Goal: Information Seeking & Learning: Check status

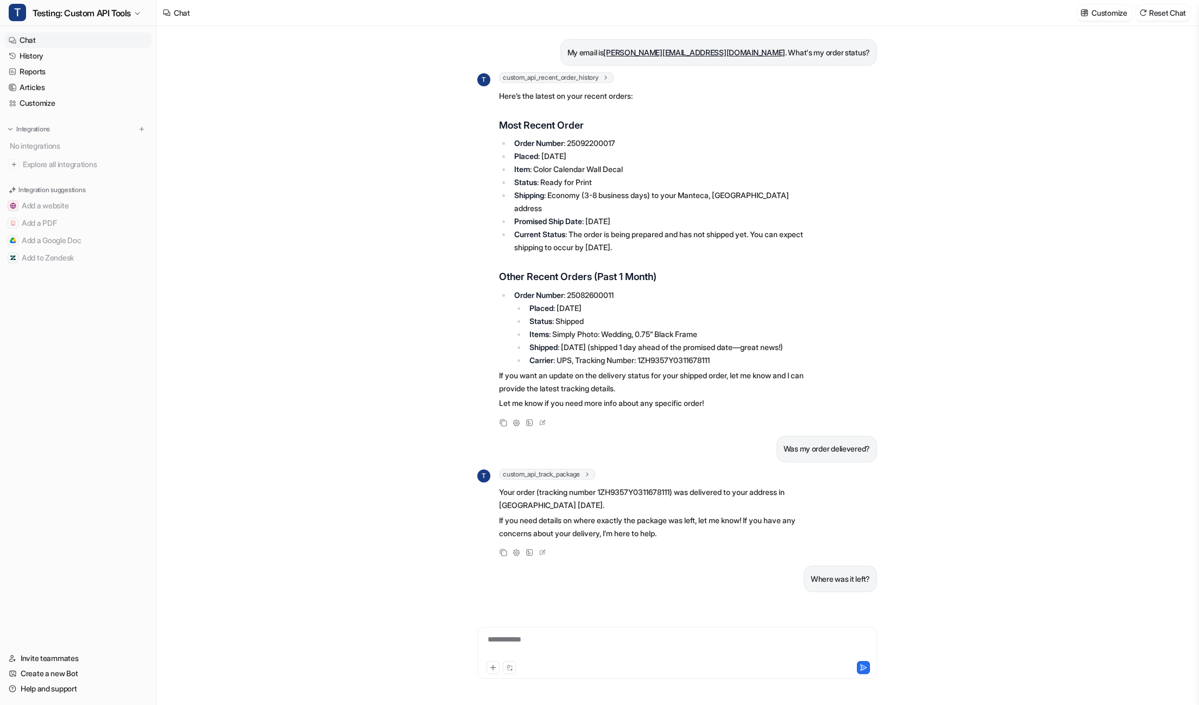
click at [531, 474] on span "custom_api_track_package" at bounding box center [547, 474] width 96 height 11
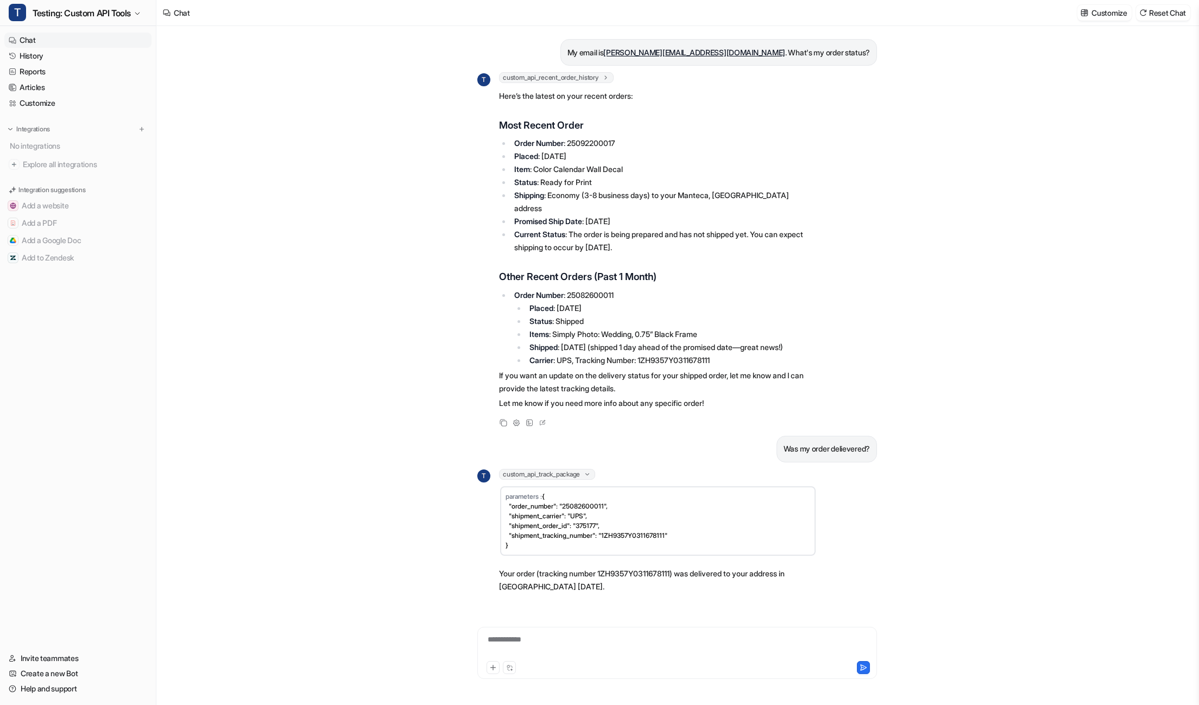
click at [579, 80] on span "custom_api_recent_order_history" at bounding box center [556, 77] width 115 height 11
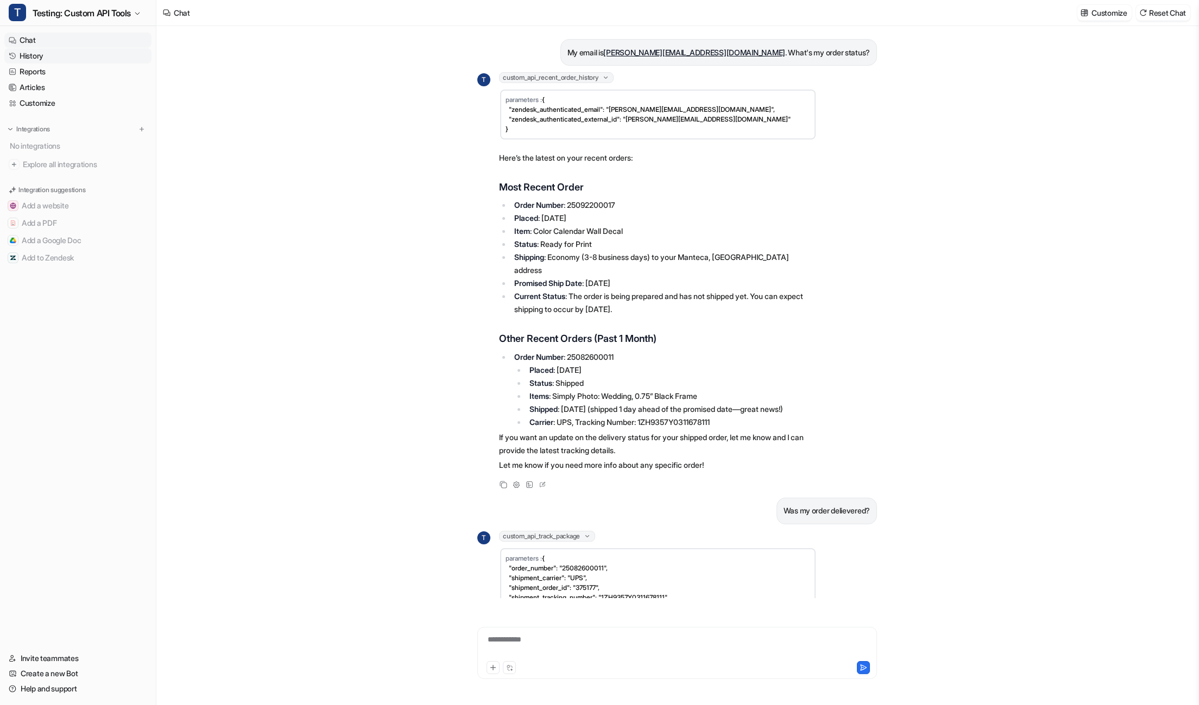
click at [113, 48] on link "History" at bounding box center [77, 55] width 147 height 15
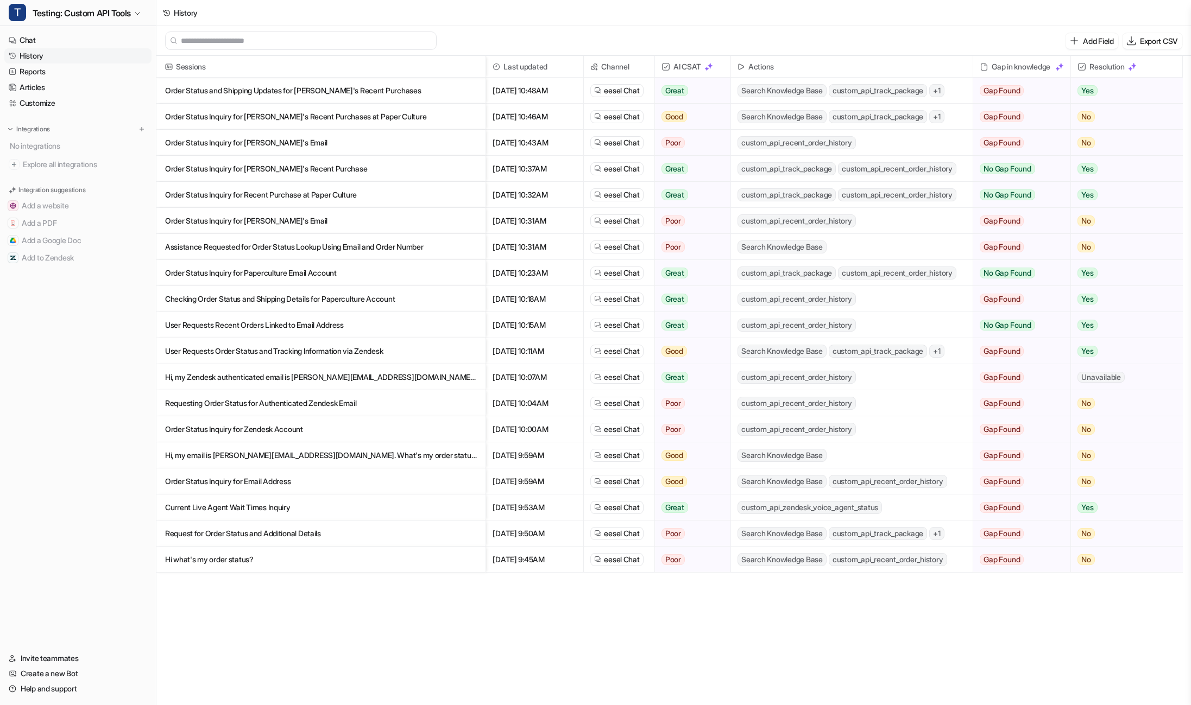
click at [925, 42] on div "Add Field Export CSV" at bounding box center [673, 41] width 1035 height 30
click at [944, 91] on span "+ 1" at bounding box center [936, 90] width 15 height 13
click at [380, 84] on p "Order Status and Shipping Updates for [PERSON_NAME]'s Recent Purchases" at bounding box center [321, 91] width 312 height 26
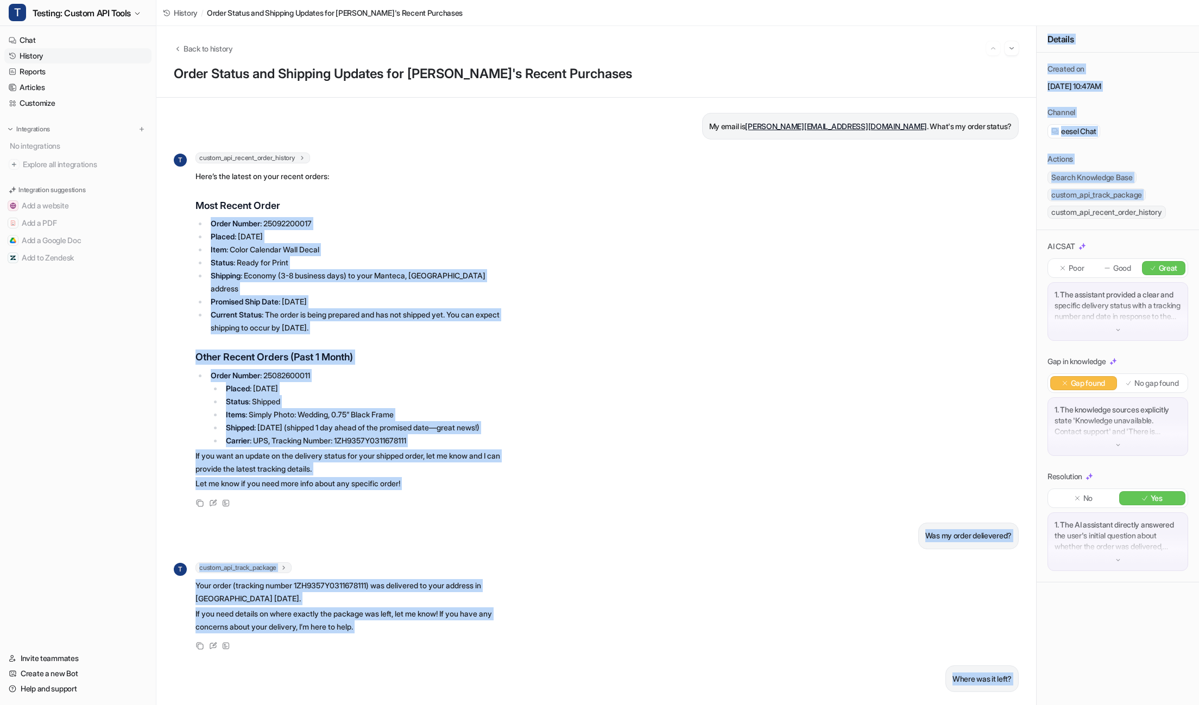
drag, startPoint x: 1197, startPoint y: 206, endPoint x: 850, endPoint y: 198, distance: 346.6
click at [737, 207] on div "Back to history Order Status and Shipping Updates for [PERSON_NAME]'s Recent Pu…" at bounding box center [677, 365] width 1043 height 679
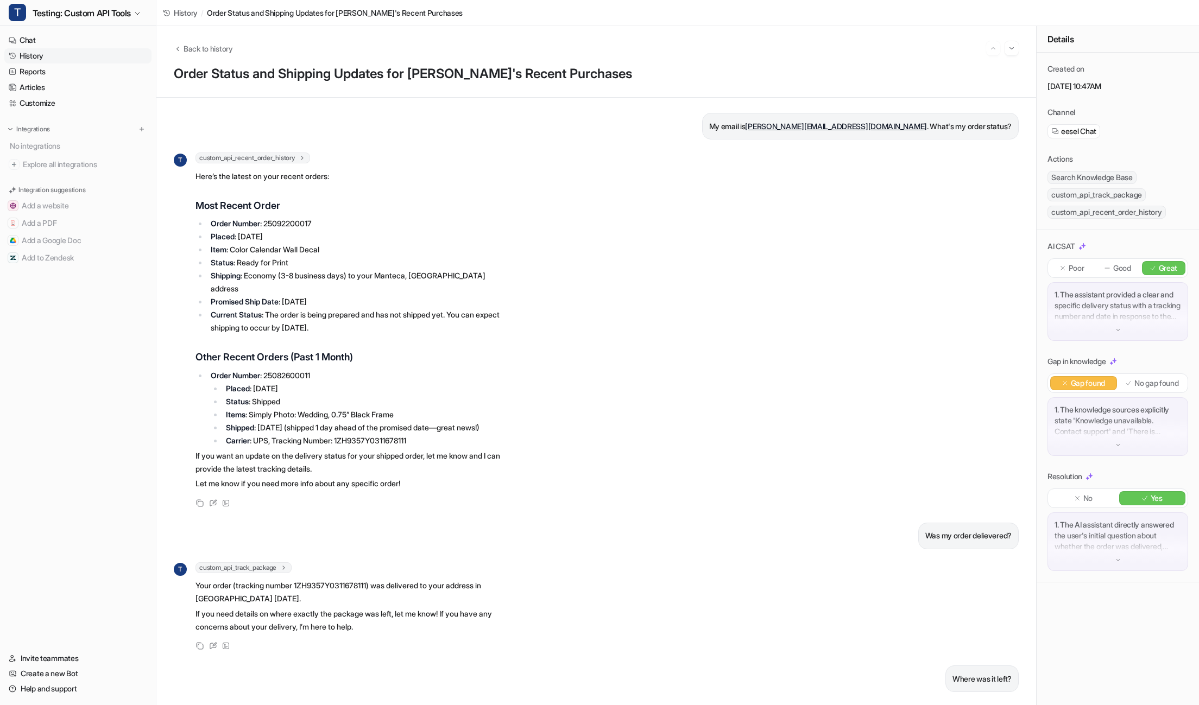
click at [973, 192] on div "T custom_api_recent_order_history 0 : { "orderNumber": "25092200017", "orderDat…" at bounding box center [596, 331] width 845 height 357
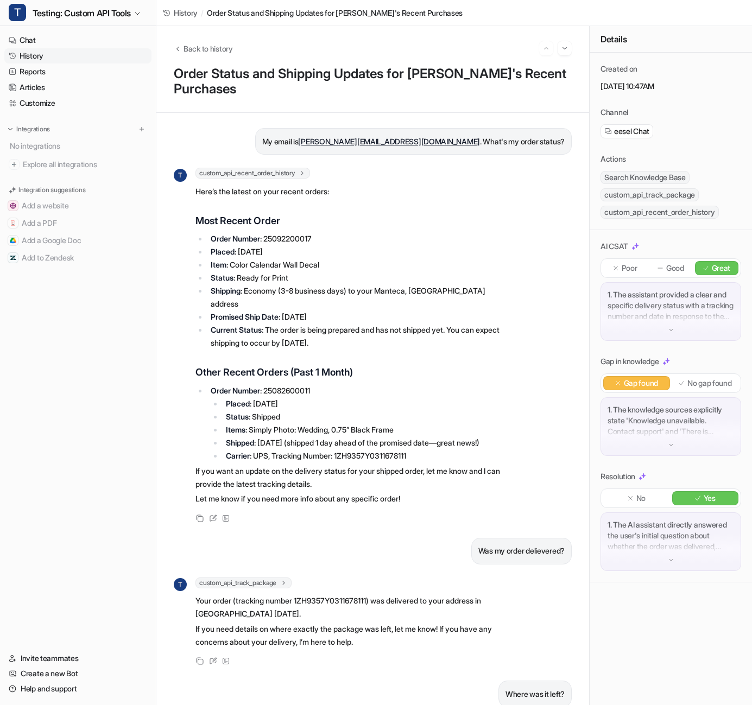
click at [284, 168] on span "custom_api_recent_order_history" at bounding box center [252, 173] width 115 height 11
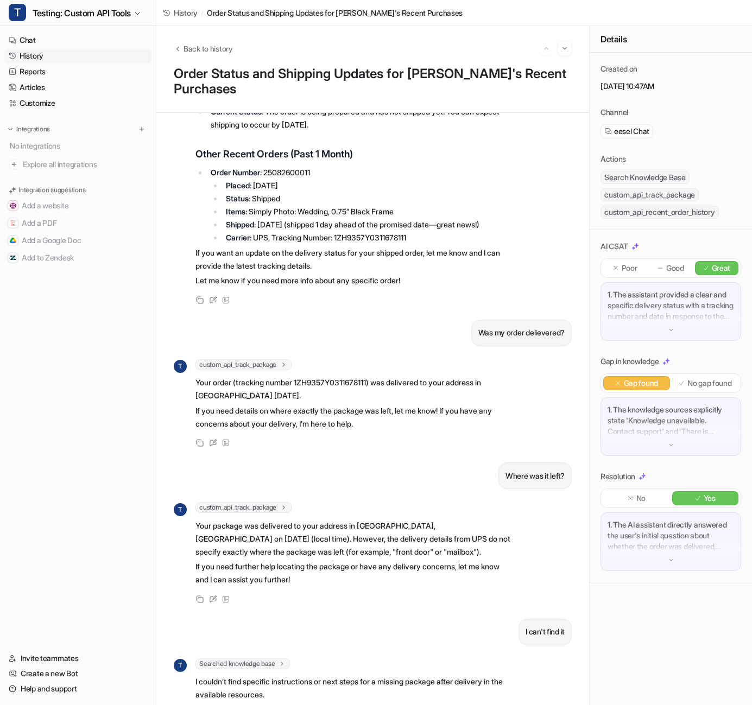
scroll to position [12554, 0]
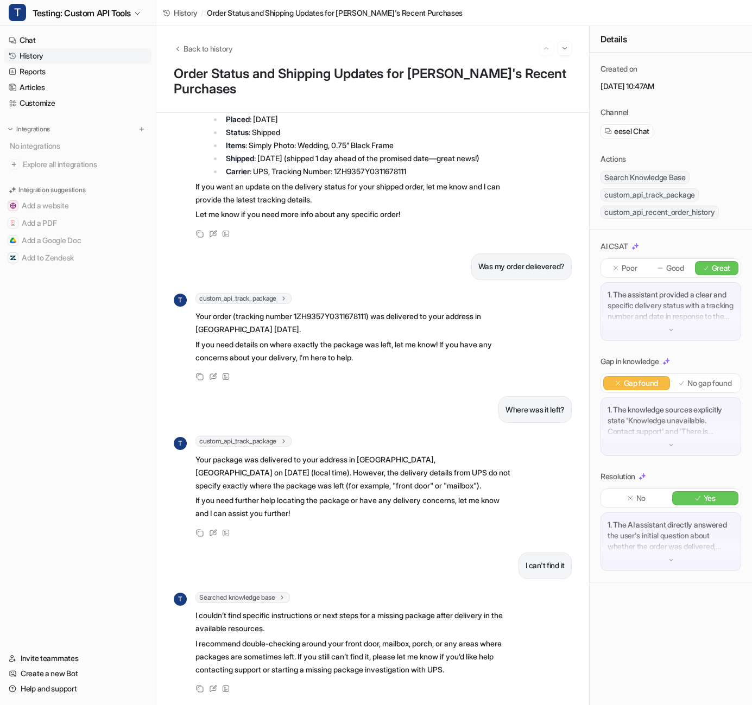
click at [275, 293] on span "custom_api_track_package" at bounding box center [243, 298] width 96 height 11
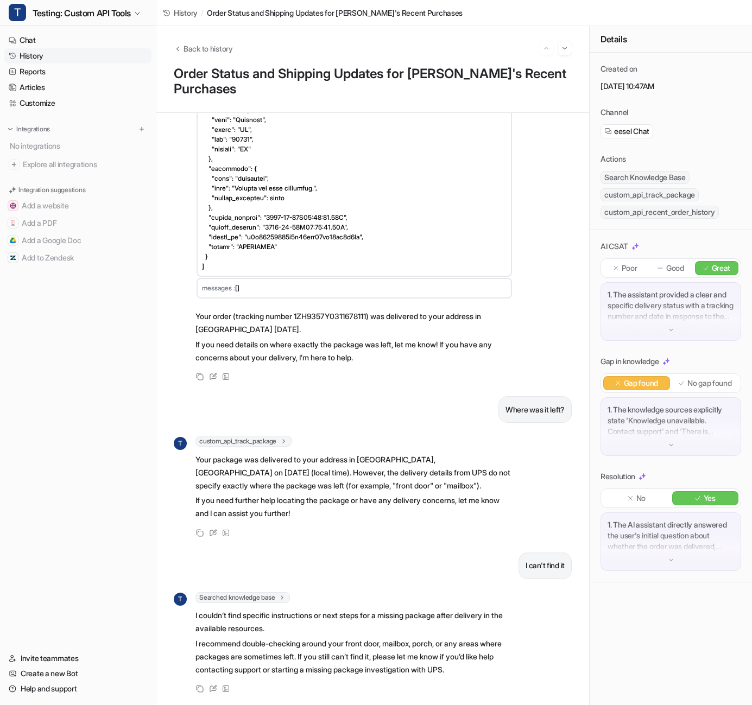
scroll to position [15386, 0]
click at [250, 436] on span "custom_api_track_package" at bounding box center [243, 441] width 96 height 11
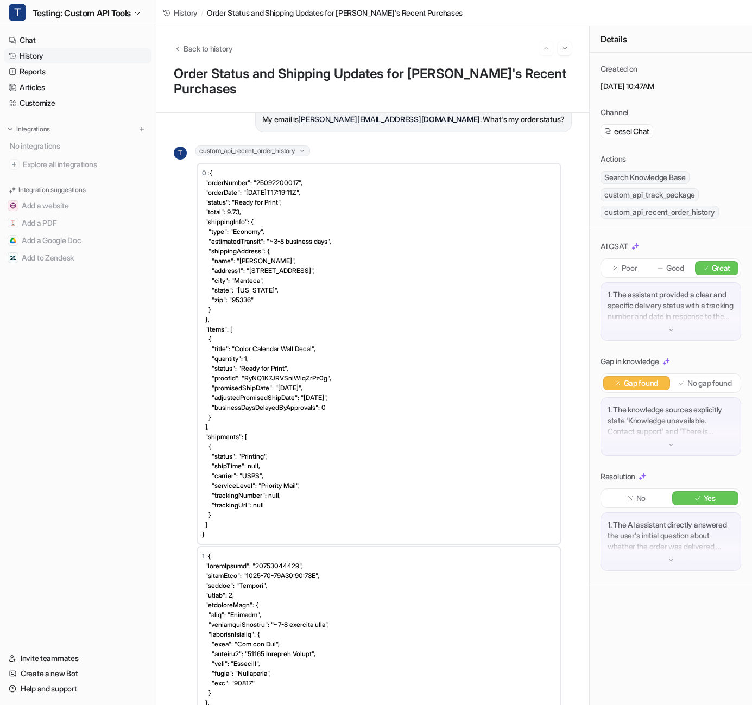
scroll to position [0, 0]
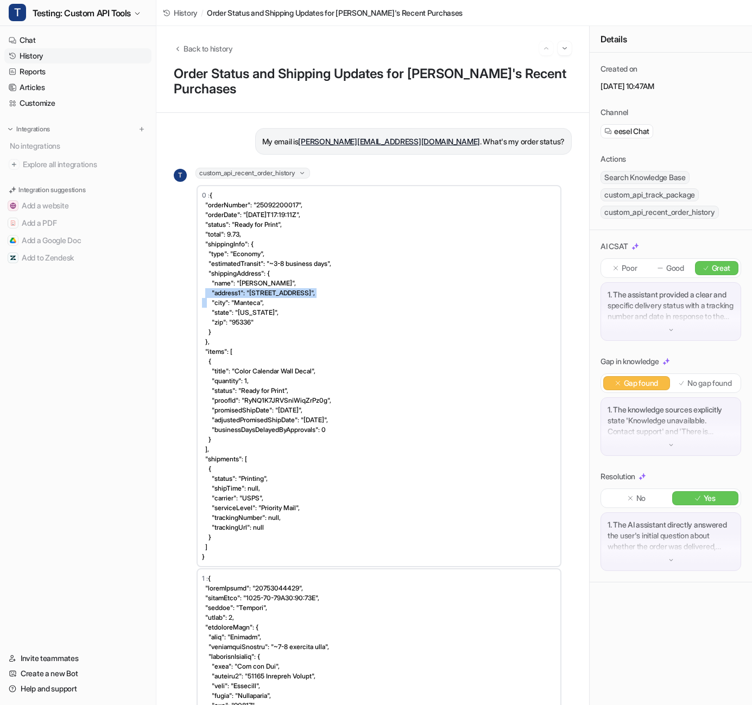
drag, startPoint x: 547, startPoint y: 285, endPoint x: 542, endPoint y: 275, distance: 11.7
click at [547, 285] on td "0 : { "orderNumber": "25092200017", "orderDate": "[DATE]T17:19:11Z", "status": …" at bounding box center [379, 376] width 365 height 382
click at [537, 100] on div "Back to history Order Status and Shipping Updates for [PERSON_NAME]'s Recent Pu…" at bounding box center [372, 69] width 433 height 87
click at [614, 127] on link "eesel Chat" at bounding box center [626, 131] width 45 height 11
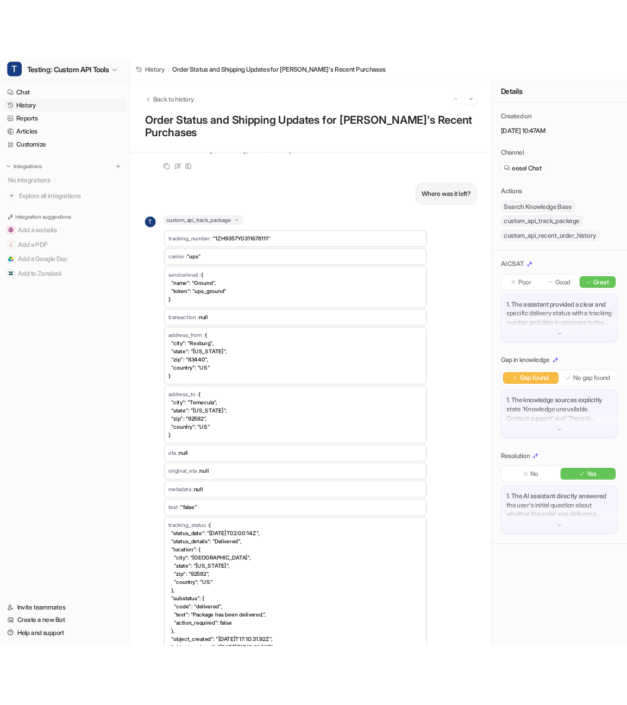
scroll to position [15541, 0]
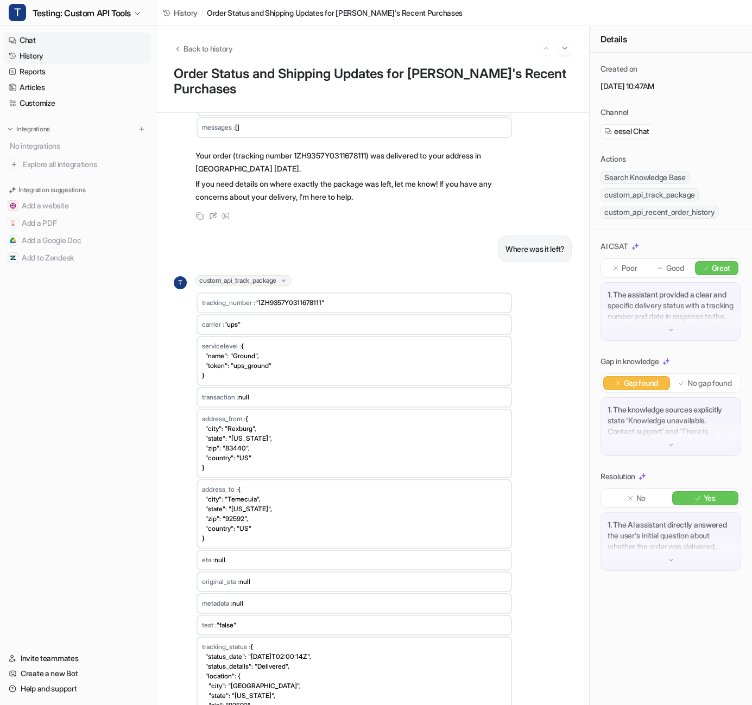
click at [55, 36] on link "Chat" at bounding box center [77, 40] width 147 height 15
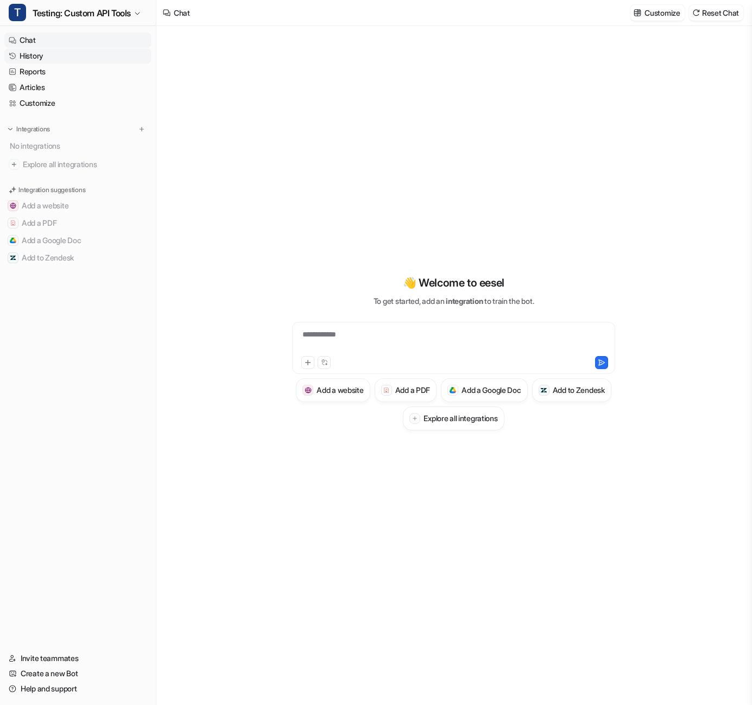
click at [52, 53] on link "History" at bounding box center [77, 55] width 147 height 15
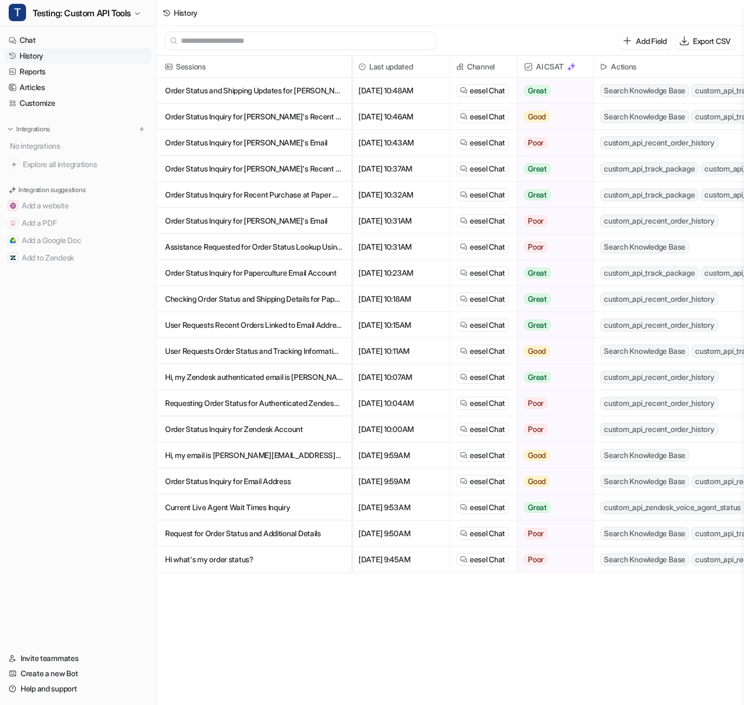
click at [285, 460] on p "Hi, my email is [PERSON_NAME][EMAIL_ADDRESS][DOMAIN_NAME]. What's my order stat…" at bounding box center [254, 456] width 178 height 26
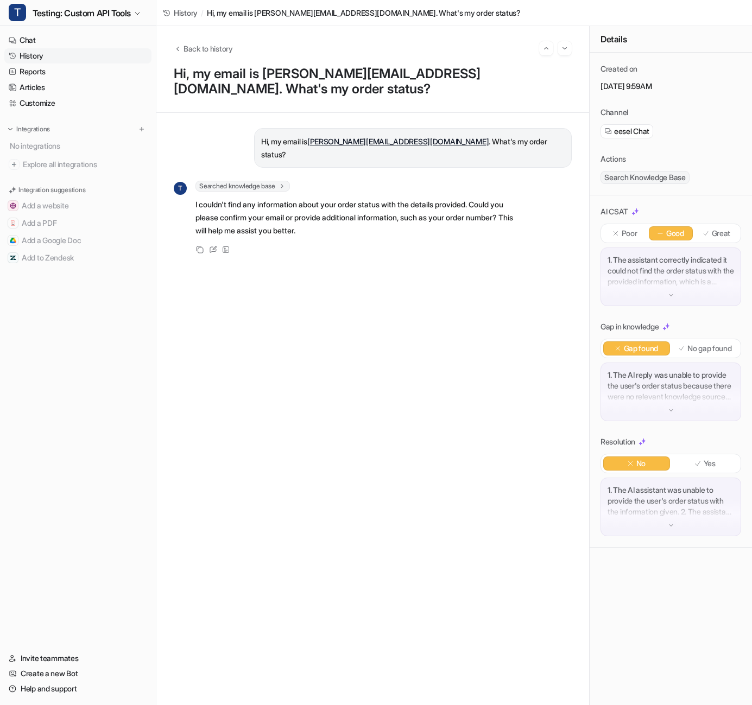
click at [267, 181] on span "Searched knowledge base" at bounding box center [242, 186] width 94 height 11
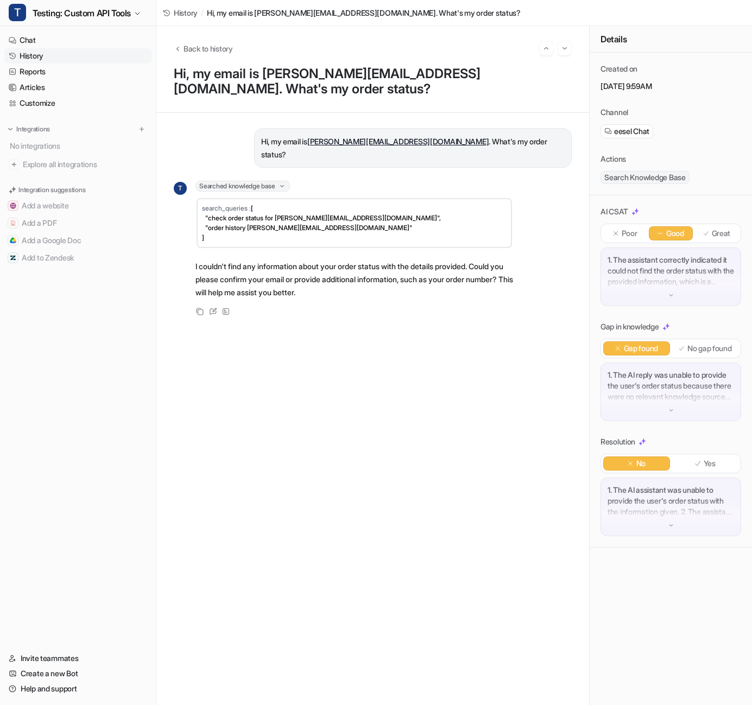
click at [267, 181] on span "Searched knowledge base" at bounding box center [242, 186] width 94 height 11
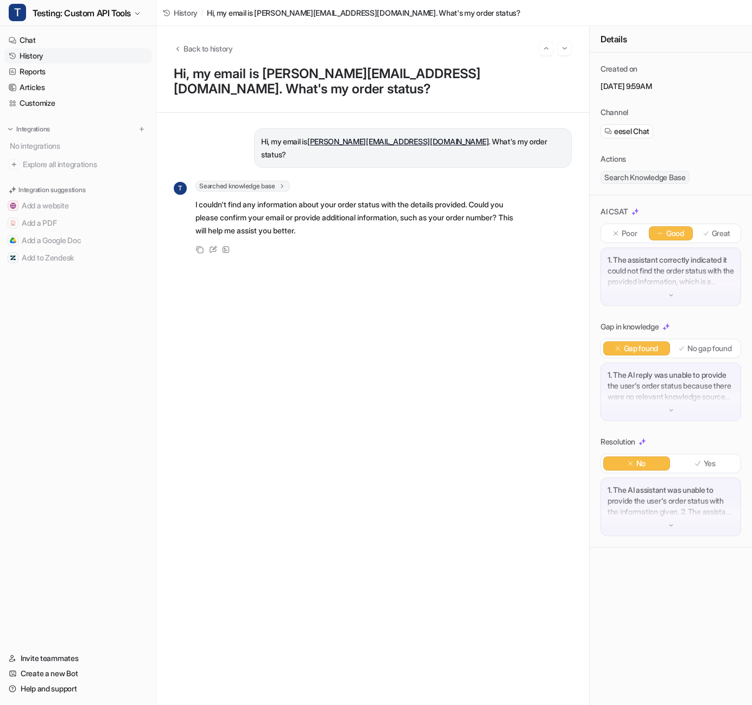
click at [268, 181] on span "Searched knowledge base" at bounding box center [242, 186] width 94 height 11
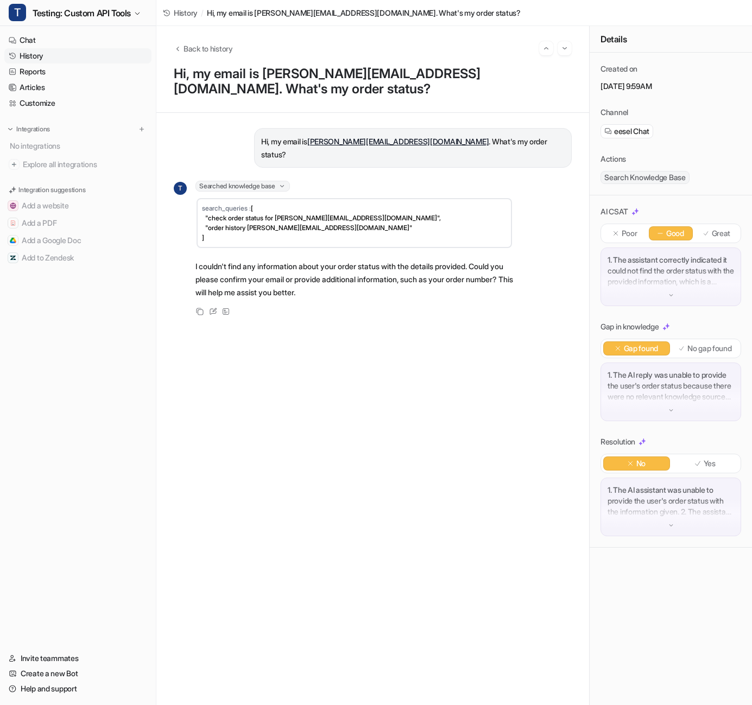
click at [268, 181] on span "Searched knowledge base" at bounding box center [242, 186] width 94 height 11
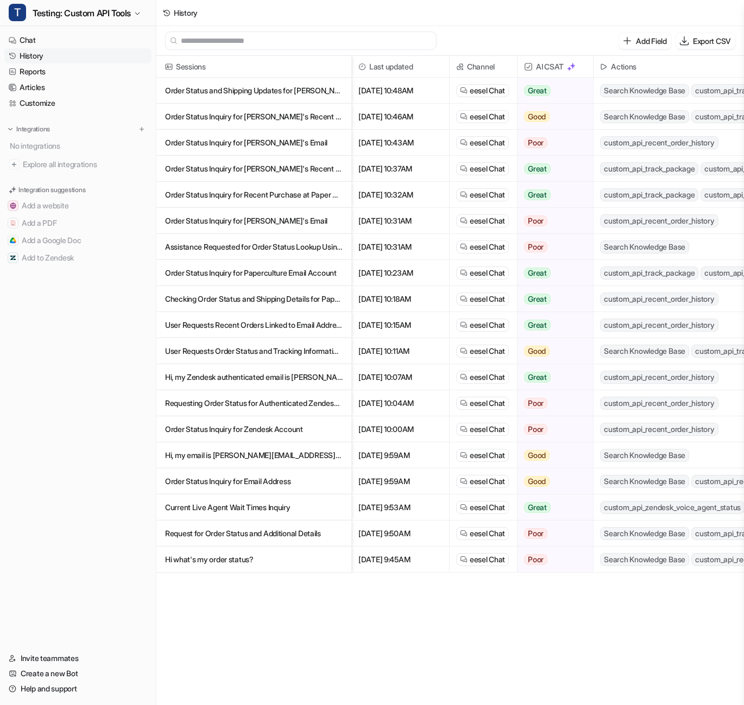
click at [255, 373] on p "Hi, my Zendesk authenticated email is [PERSON_NAME][EMAIL_ADDRESS][DOMAIN_NAME]…" at bounding box center [254, 377] width 178 height 26
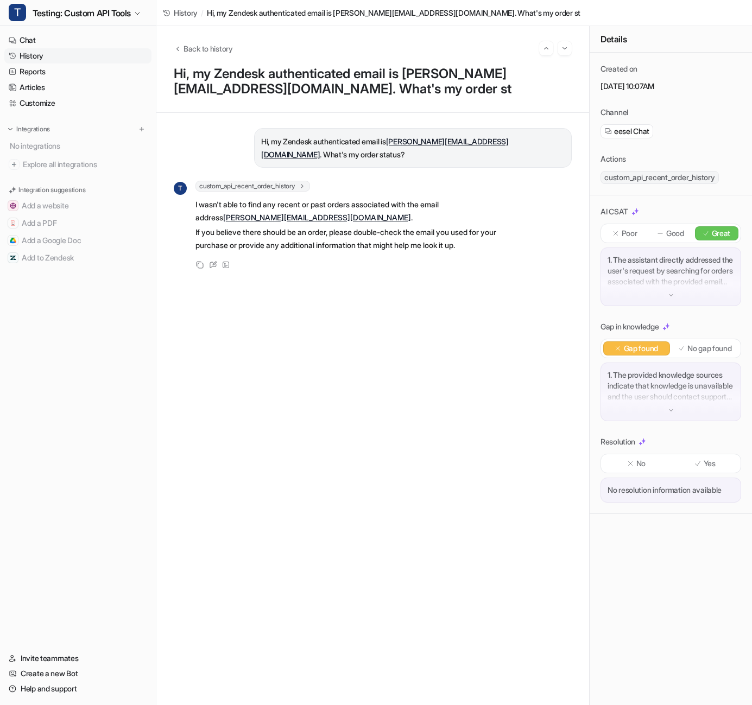
click at [273, 186] on span "custom_api_recent_order_history" at bounding box center [252, 186] width 115 height 11
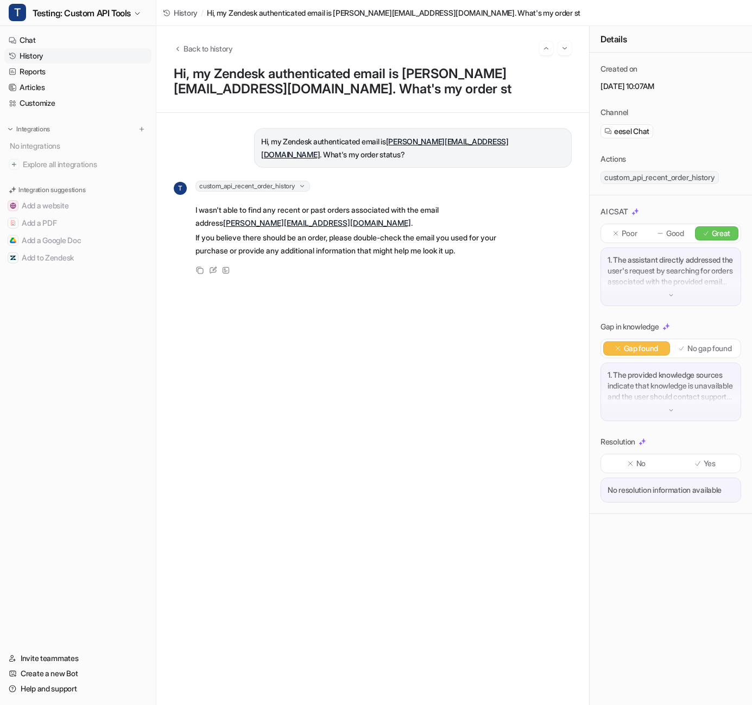
click at [273, 186] on span "custom_api_recent_order_history" at bounding box center [252, 186] width 115 height 11
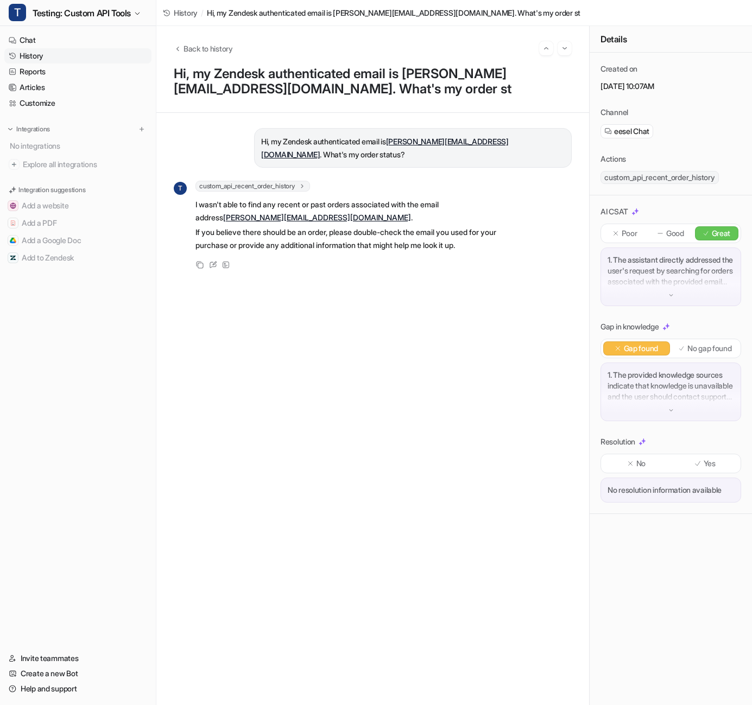
click at [273, 186] on span "custom_api_recent_order_history" at bounding box center [252, 186] width 115 height 11
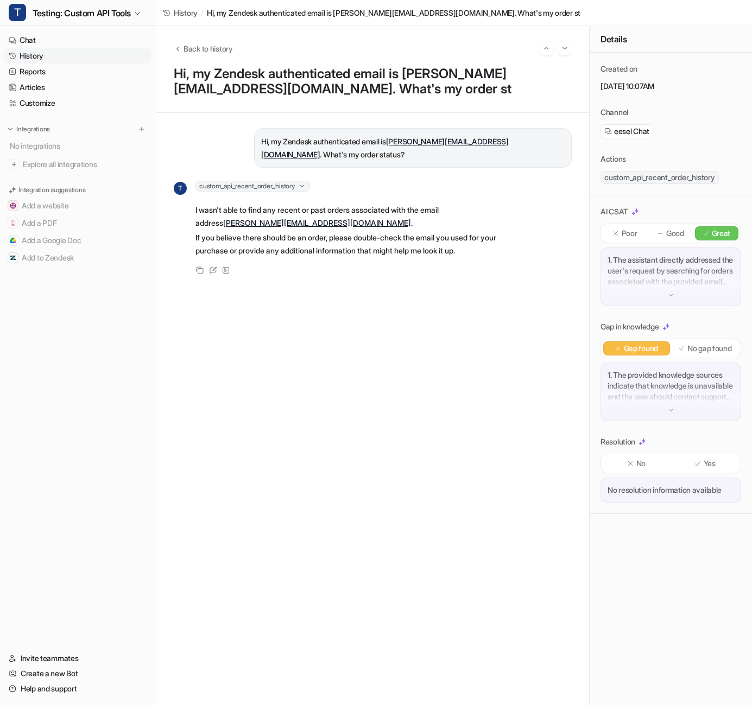
click at [273, 186] on span "custom_api_recent_order_history" at bounding box center [252, 186] width 115 height 11
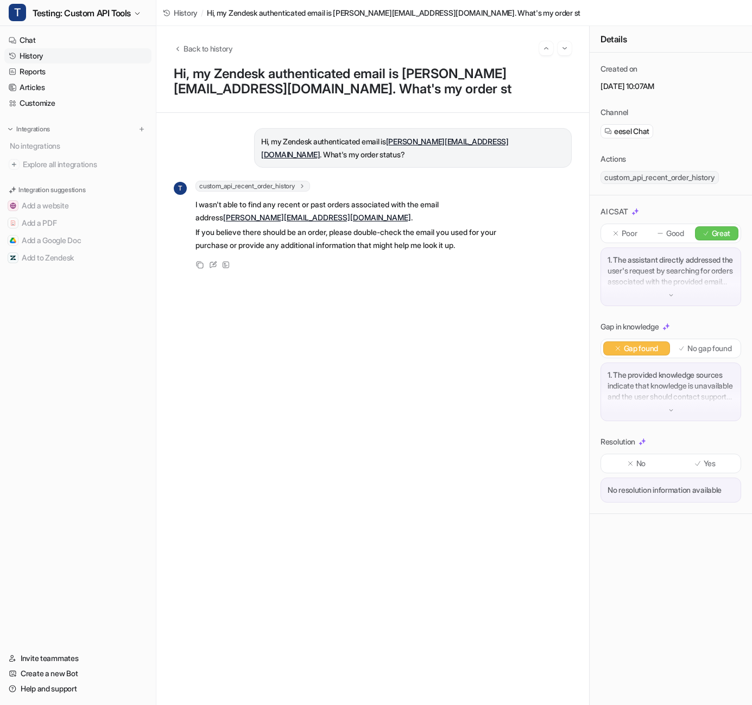
click at [670, 174] on span "custom_api_recent_order_history" at bounding box center [660, 177] width 118 height 13
click at [484, 236] on p "If you believe there should be an order, please double-check the email you used…" at bounding box center [354, 239] width 318 height 26
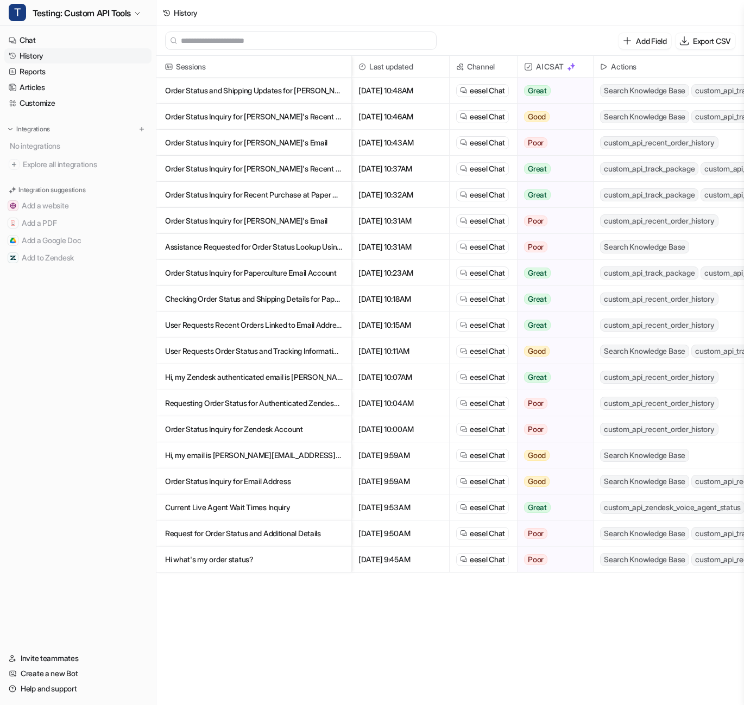
click at [308, 192] on p "Order Status Inquiry for Recent Purchase at Paper Culture" at bounding box center [254, 195] width 178 height 26
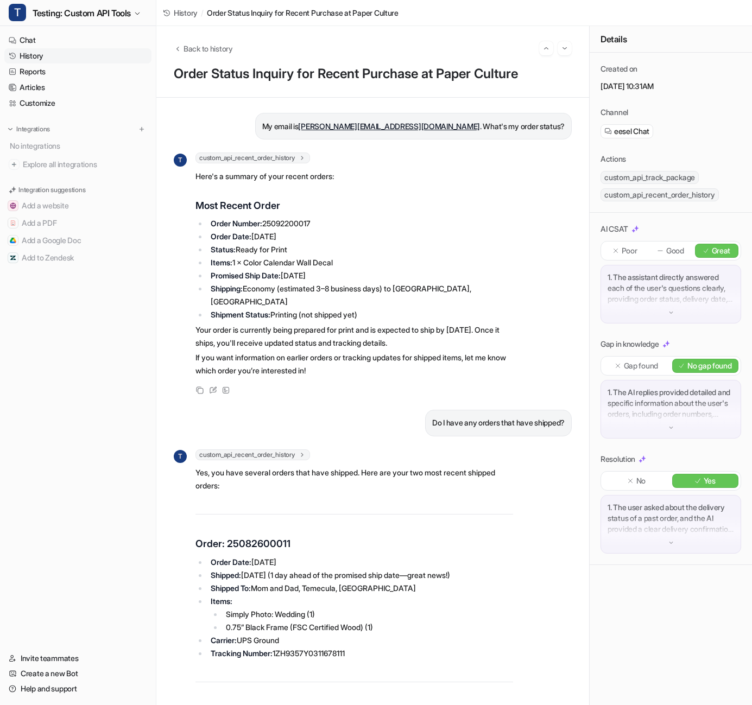
click at [280, 156] on span "custom_api_recent_order_history" at bounding box center [252, 158] width 115 height 11
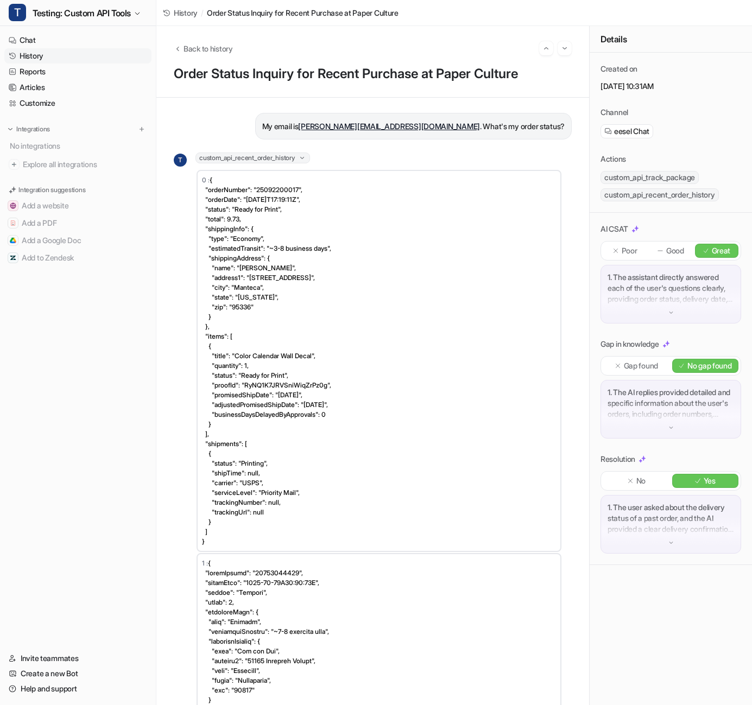
click at [280, 156] on span "custom_api_recent_order_history" at bounding box center [252, 158] width 115 height 11
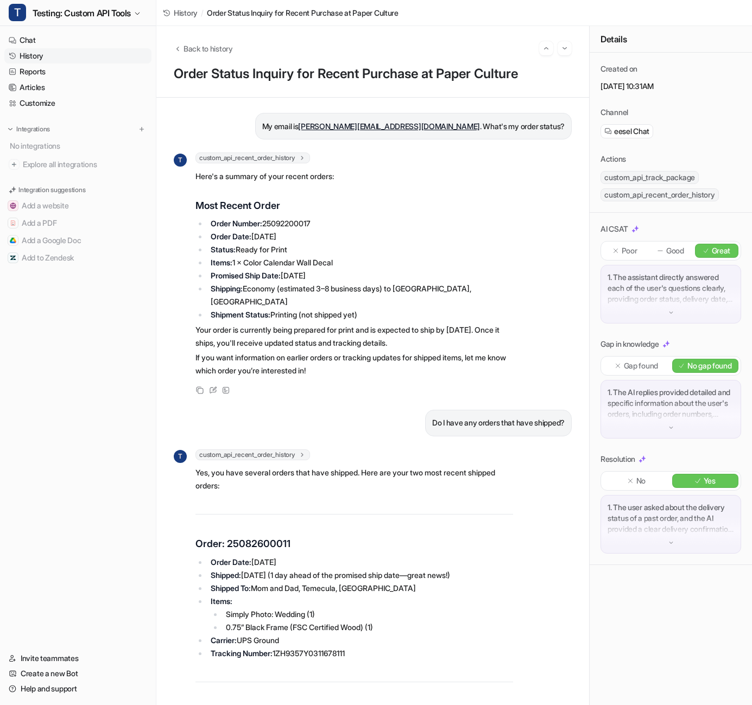
click at [289, 450] on div "custom_api_recent_order_history 0 : { "orderNumber": "25092200017", "orderDate"…" at bounding box center [354, 456] width 318 height 13
click at [292, 450] on span "custom_api_recent_order_history" at bounding box center [252, 455] width 115 height 11
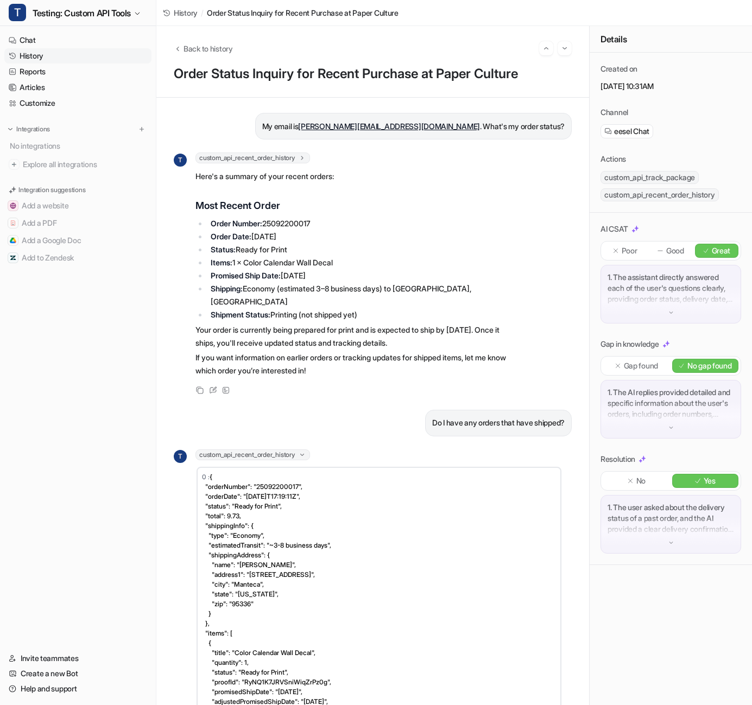
click at [292, 450] on span "custom_api_recent_order_history" at bounding box center [252, 455] width 115 height 11
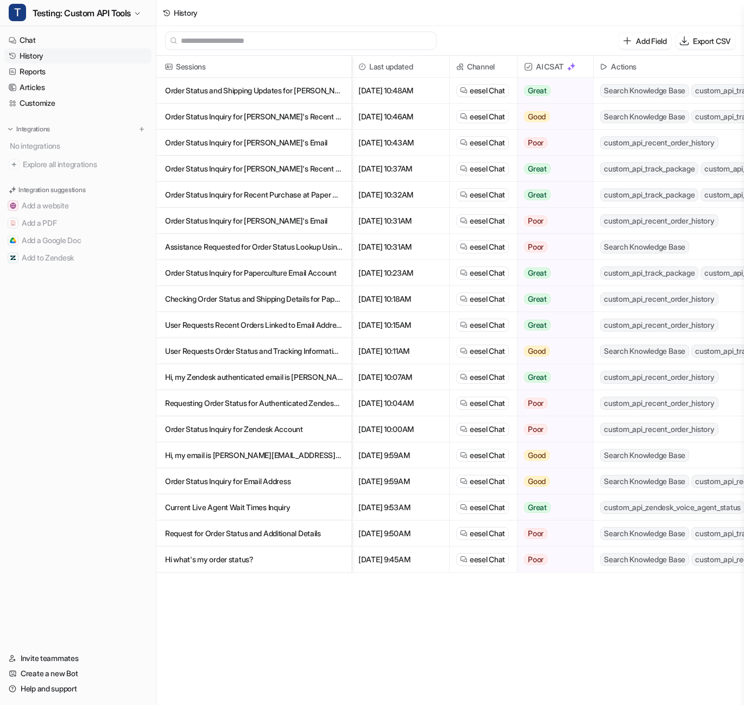
click at [321, 199] on p "Order Status Inquiry for Recent Purchase at Paper Culture" at bounding box center [254, 195] width 178 height 26
click at [295, 429] on p "Order Status Inquiry for Zendesk Account" at bounding box center [254, 430] width 178 height 26
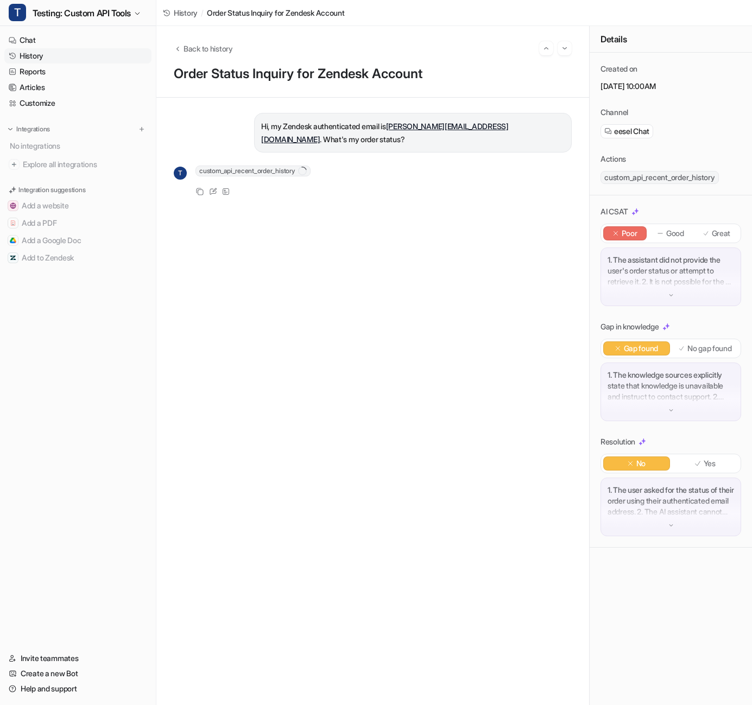
click at [261, 174] on span "custom_api_recent_order_history" at bounding box center [252, 171] width 115 height 11
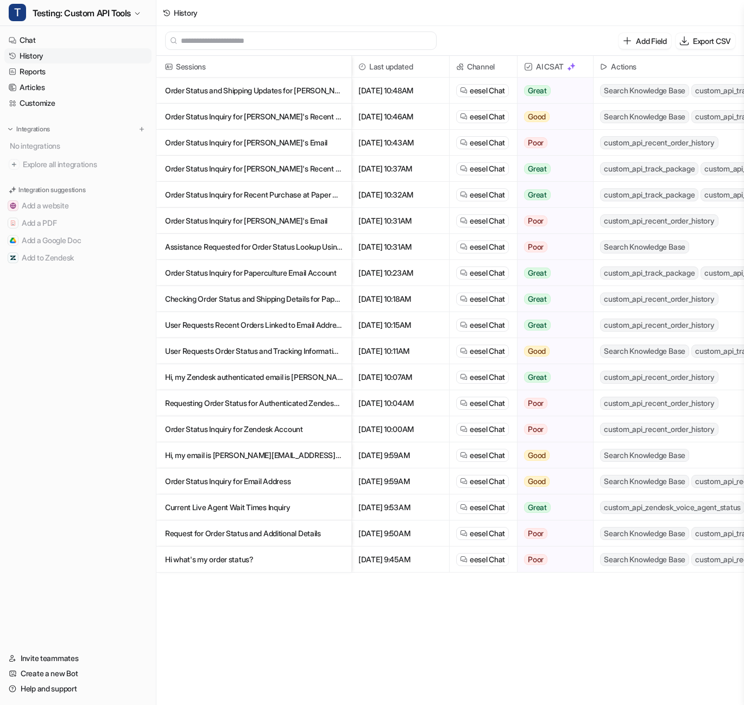
click at [265, 553] on p "Hi what's my order status?" at bounding box center [254, 560] width 178 height 26
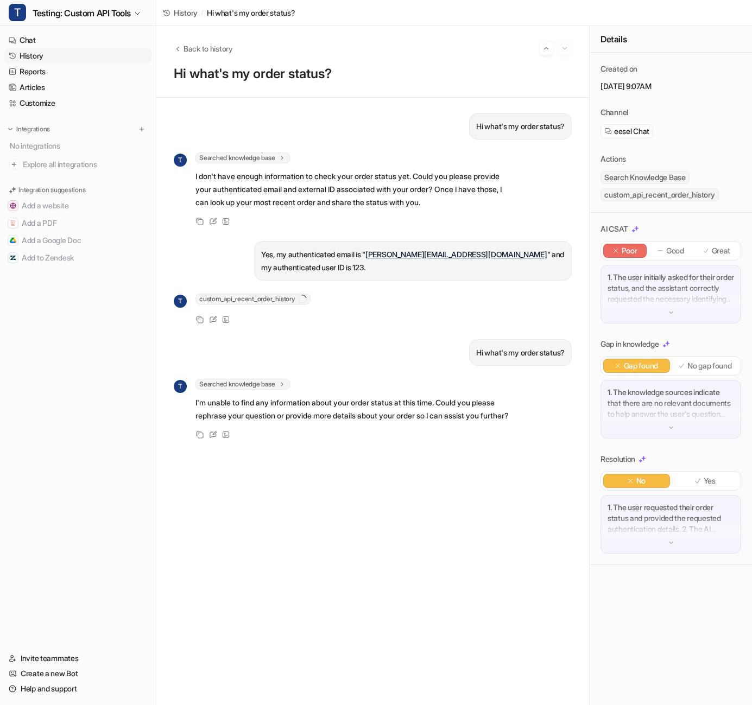
click at [293, 296] on span "custom_api_recent_order_history" at bounding box center [252, 299] width 115 height 11
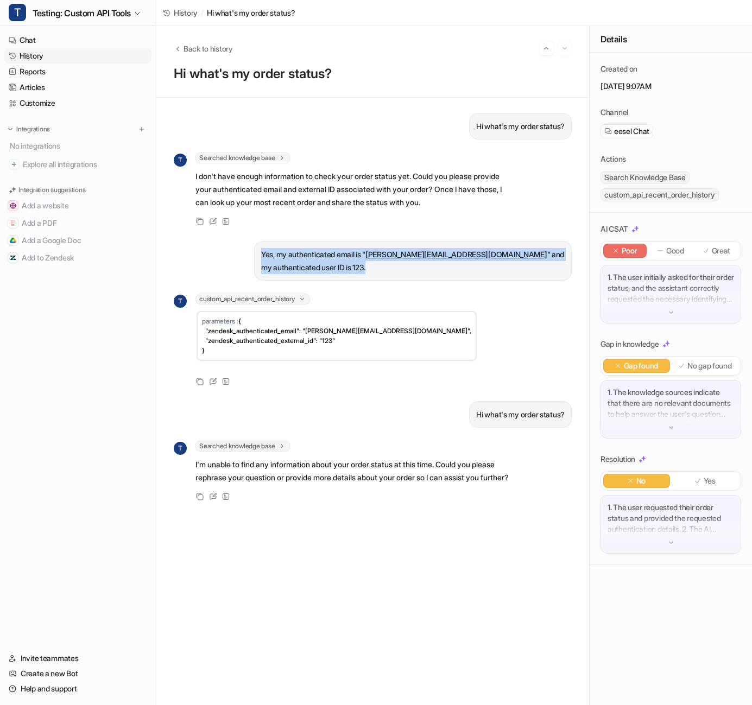
drag, startPoint x: 279, startPoint y: 254, endPoint x: 236, endPoint y: 248, distance: 42.8
click at [236, 248] on div "Yes, my authenticated email is " [PERSON_NAME][EMAIL_ADDRESS][DOMAIN_NAME] " an…" at bounding box center [373, 261] width 398 height 40
copy p "Yes, my authenticated email is " [PERSON_NAME][EMAIL_ADDRESS][DOMAIN_NAME] " an…"
drag, startPoint x: 75, startPoint y: 40, endPoint x: 94, endPoint y: 45, distance: 19.0
click at [75, 40] on link "Chat" at bounding box center [77, 40] width 147 height 15
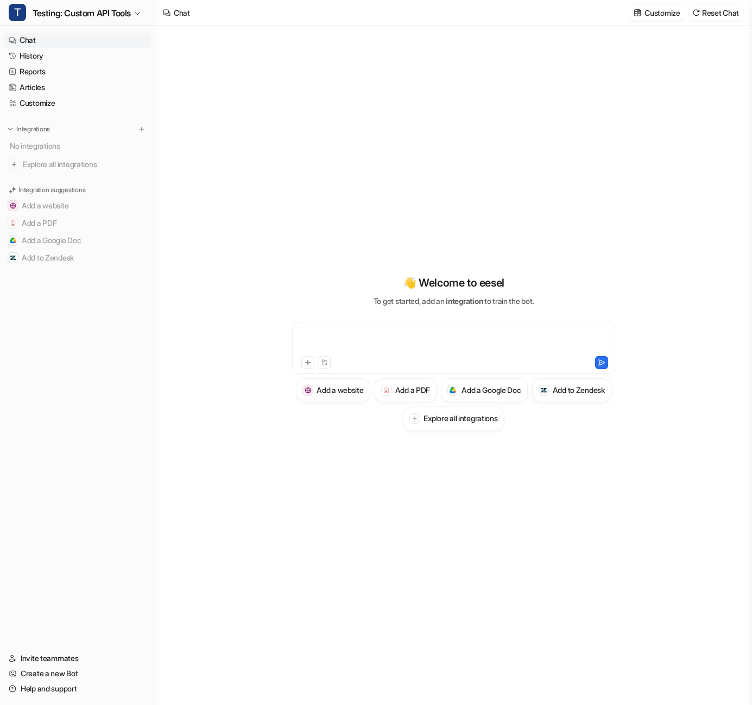
click at [443, 330] on div at bounding box center [454, 341] width 318 height 25
copy div "**********"
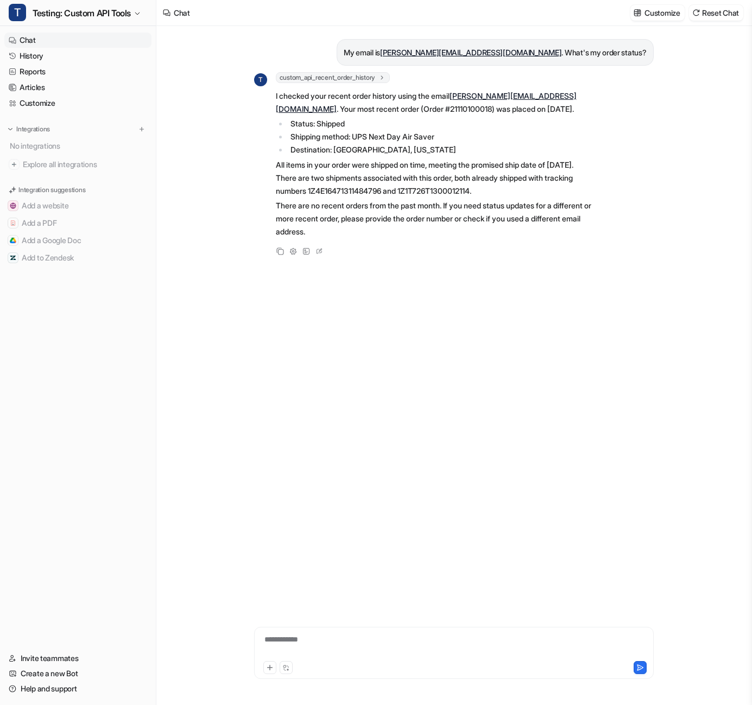
click at [378, 78] on span "custom_api_recent_order_history" at bounding box center [333, 77] width 115 height 11
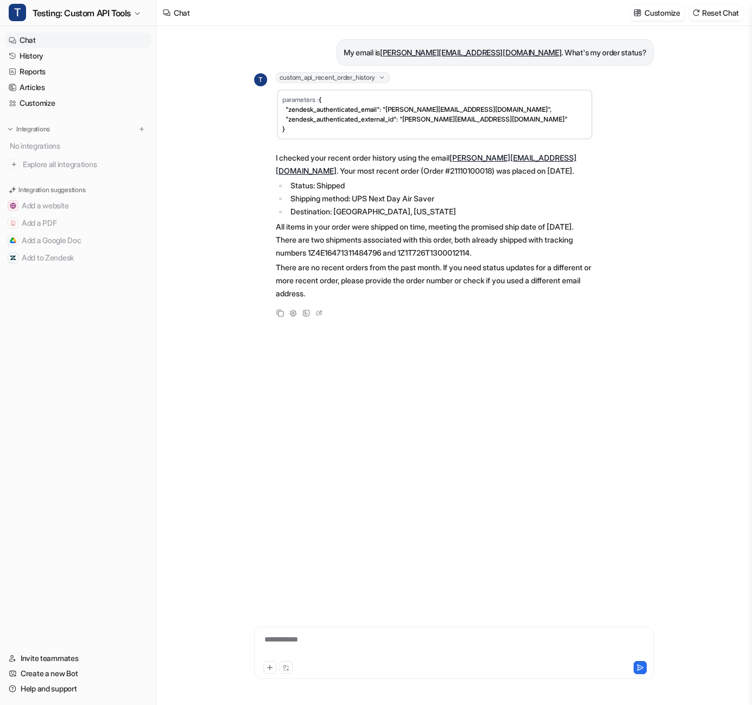
click at [378, 78] on span "custom_api_recent_order_history" at bounding box center [333, 77] width 115 height 11
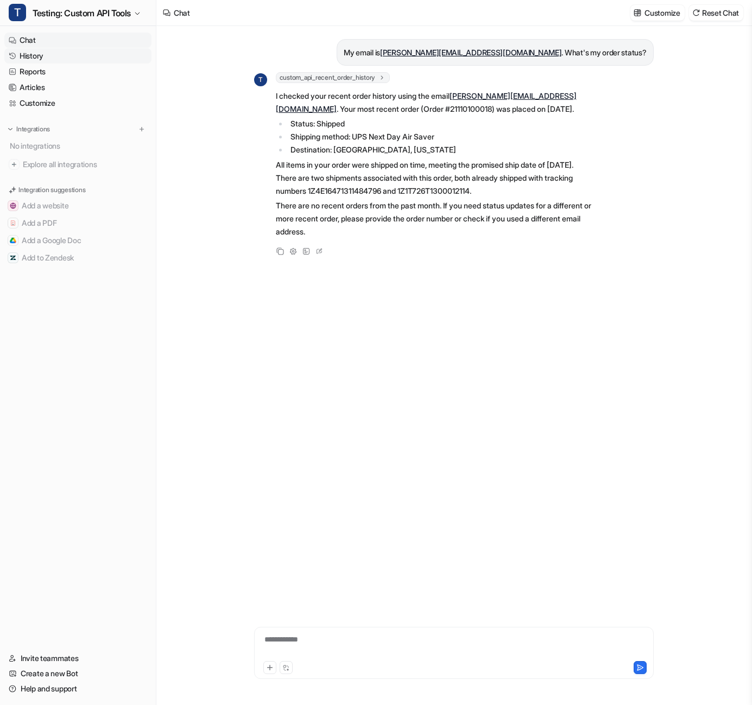
click at [35, 51] on link "History" at bounding box center [77, 55] width 147 height 15
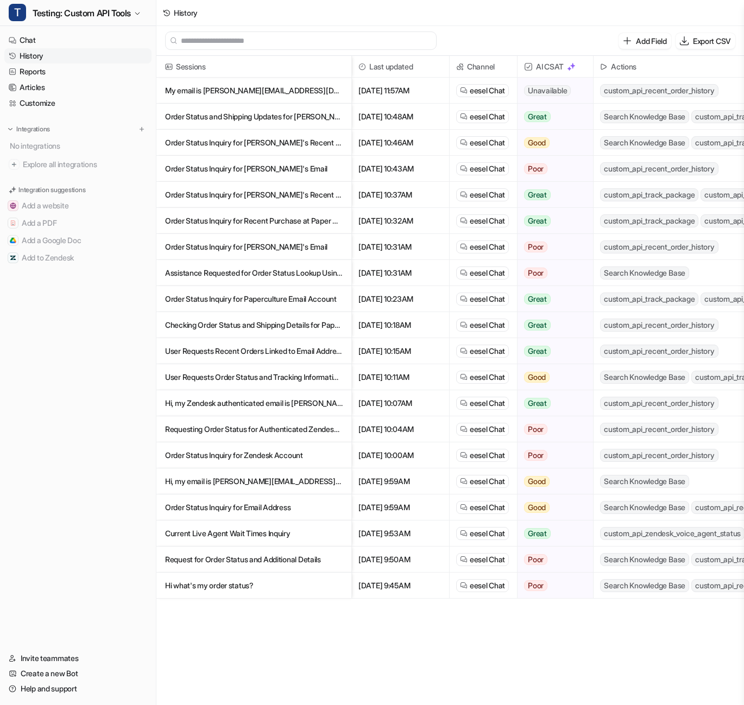
click at [215, 146] on p "Order Status Inquiry for [PERSON_NAME]'s Recent Purchases at Paper Culture" at bounding box center [254, 143] width 178 height 26
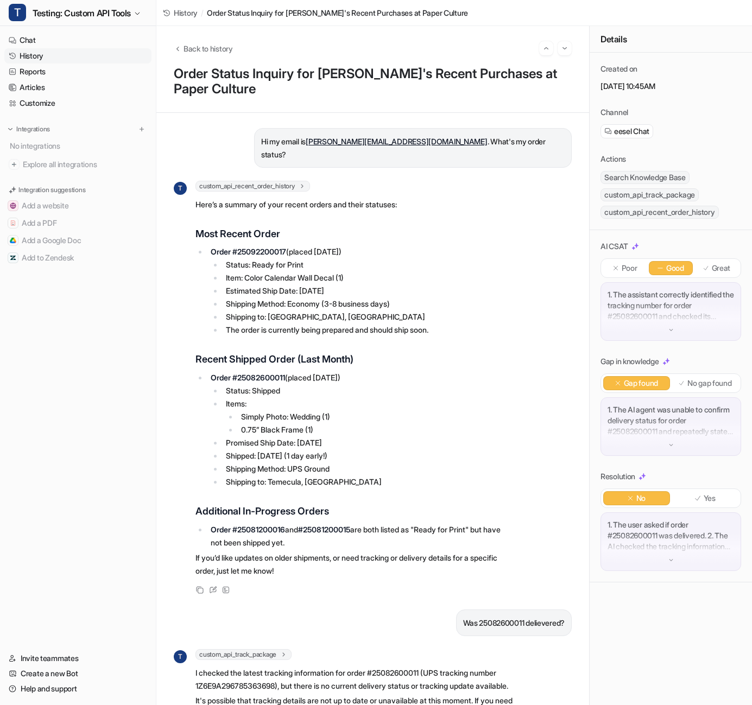
click at [300, 181] on span "custom_api_recent_order_history" at bounding box center [252, 186] width 115 height 11
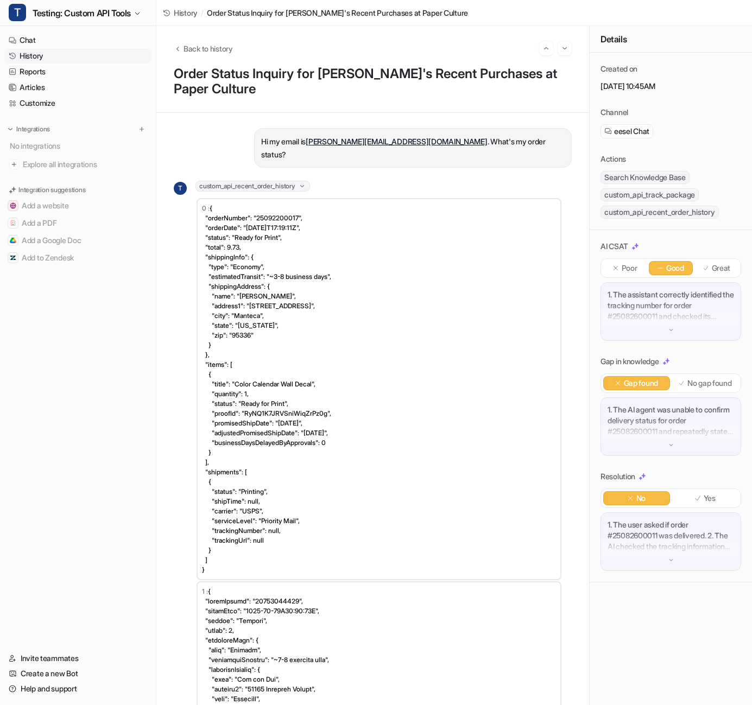
click at [304, 181] on span "custom_api_recent_order_history" at bounding box center [252, 186] width 115 height 11
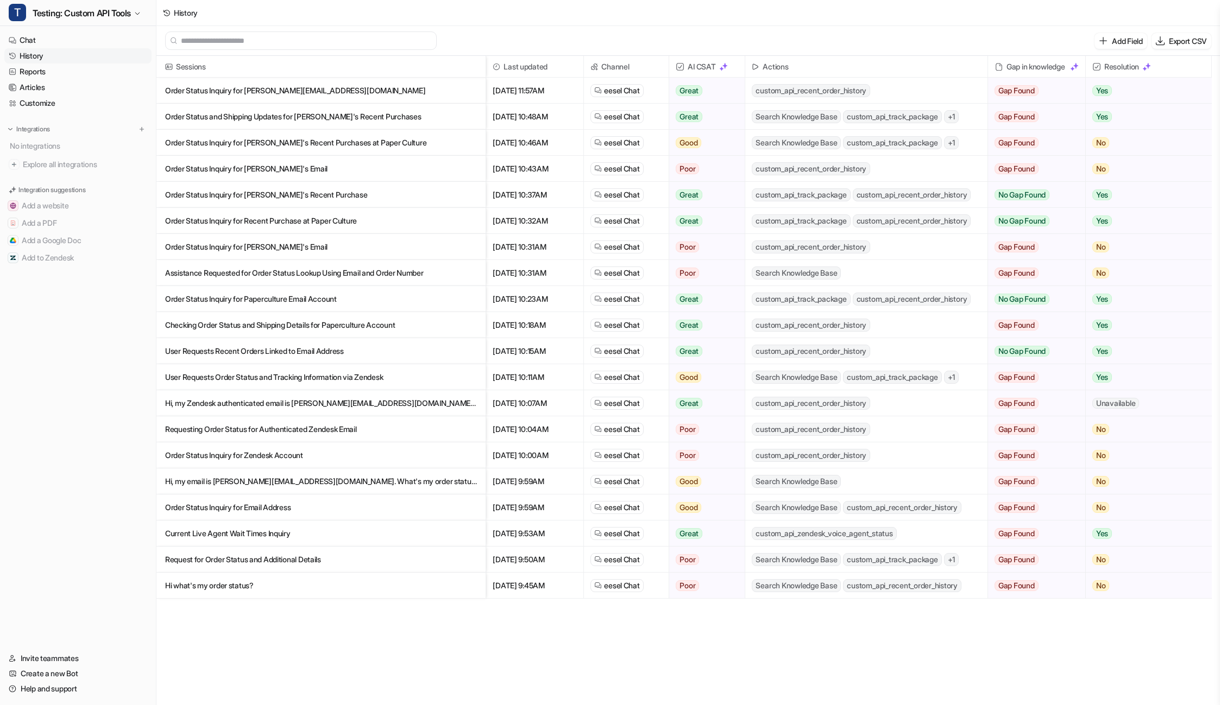
click at [321, 345] on p "User Requests Recent Orders Linked to Email Address" at bounding box center [321, 351] width 312 height 26
click at [379, 383] on p "User Requests Order Status and Tracking Information via Zendesk" at bounding box center [321, 377] width 312 height 26
click at [390, 427] on p "Requesting Order Status for Authenticated Zendesk Email" at bounding box center [321, 430] width 312 height 26
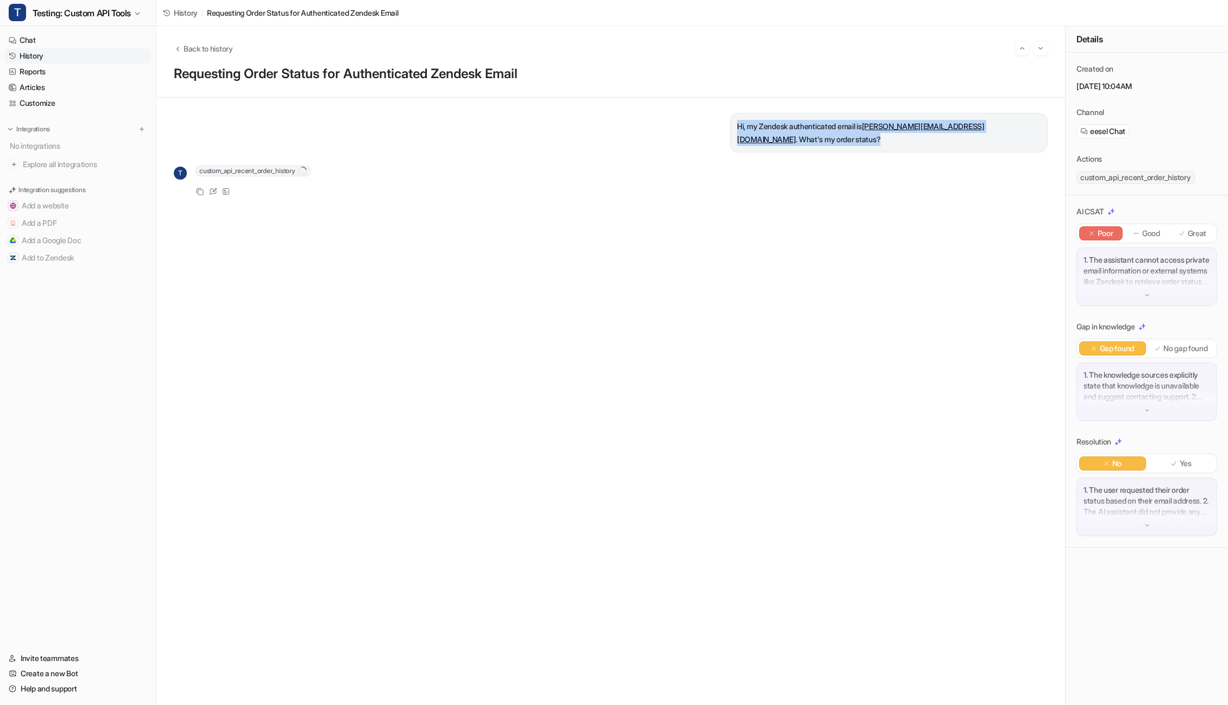
drag, startPoint x: 823, startPoint y: 138, endPoint x: 706, endPoint y: 115, distance: 119.1
click at [706, 115] on div "Hi, my Zendesk authenticated email is [PERSON_NAME][EMAIL_ADDRESS][DOMAIN_NAME]…" at bounding box center [611, 133] width 874 height 40
copy p "Hi, my Zendesk authenticated email is [PERSON_NAME][EMAIL_ADDRESS][DOMAIN_NAME]…"
click at [63, 36] on link "Chat" at bounding box center [77, 40] width 147 height 15
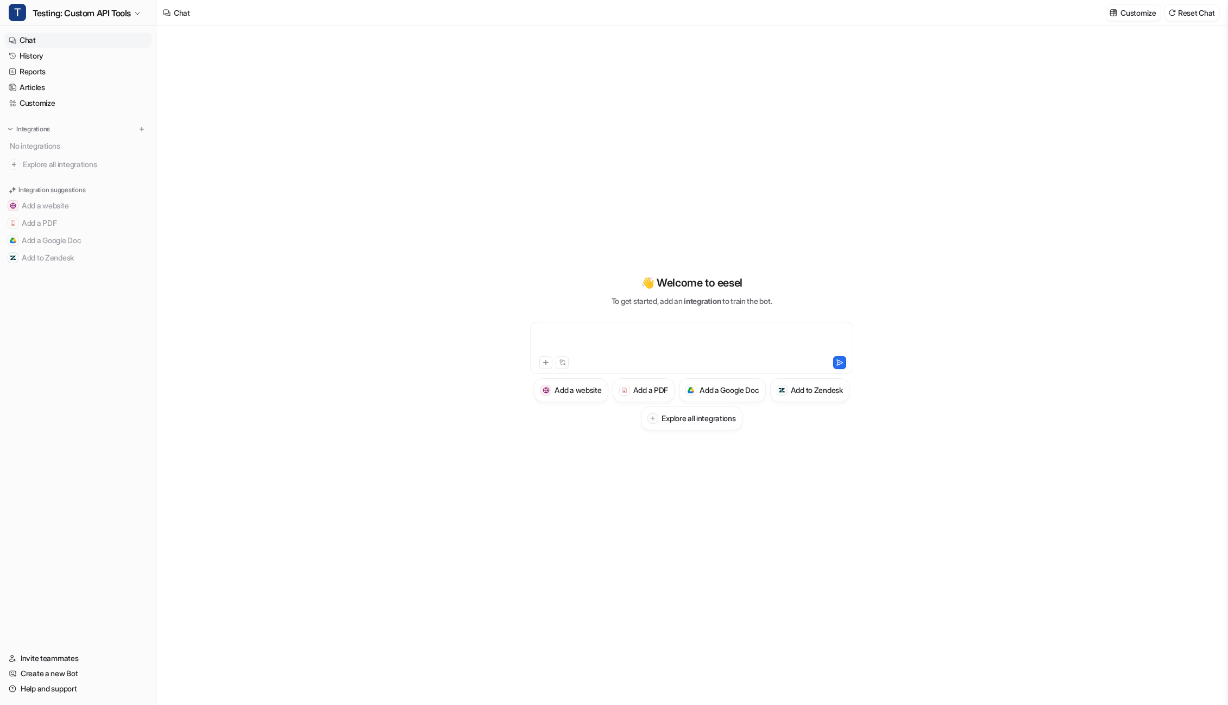
click at [648, 340] on div at bounding box center [692, 341] width 318 height 25
paste div
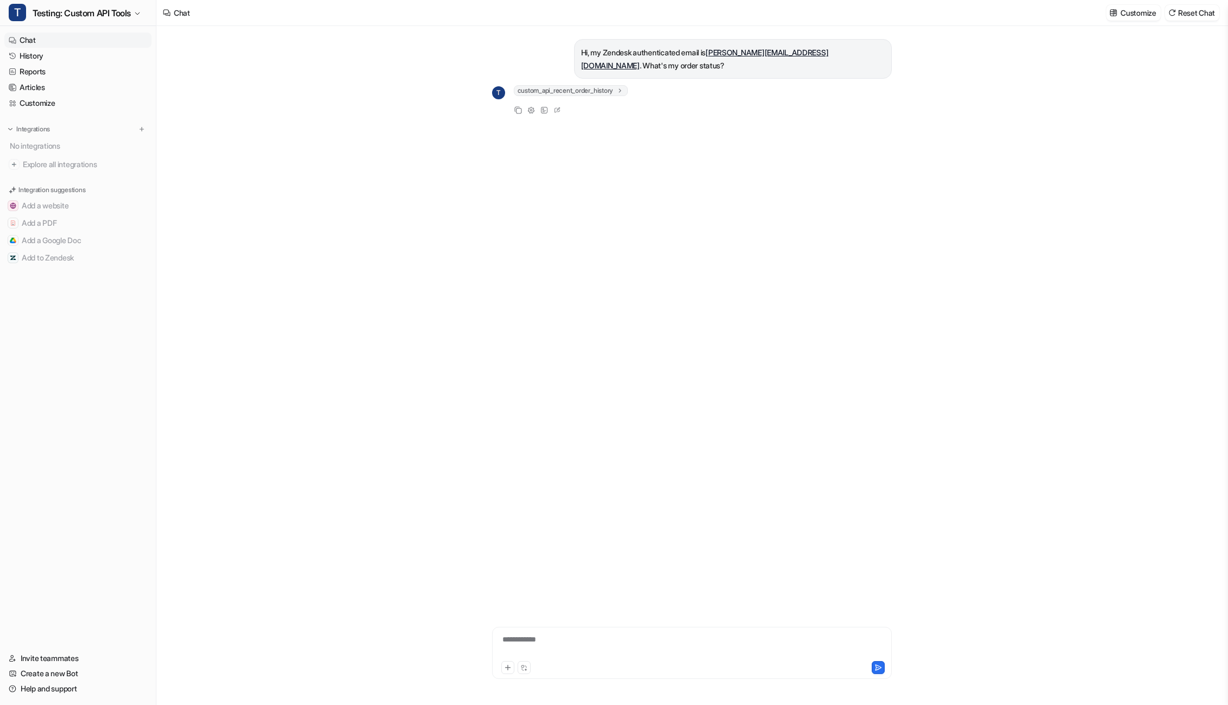
click at [611, 87] on span "custom_api_recent_order_history" at bounding box center [571, 90] width 115 height 11
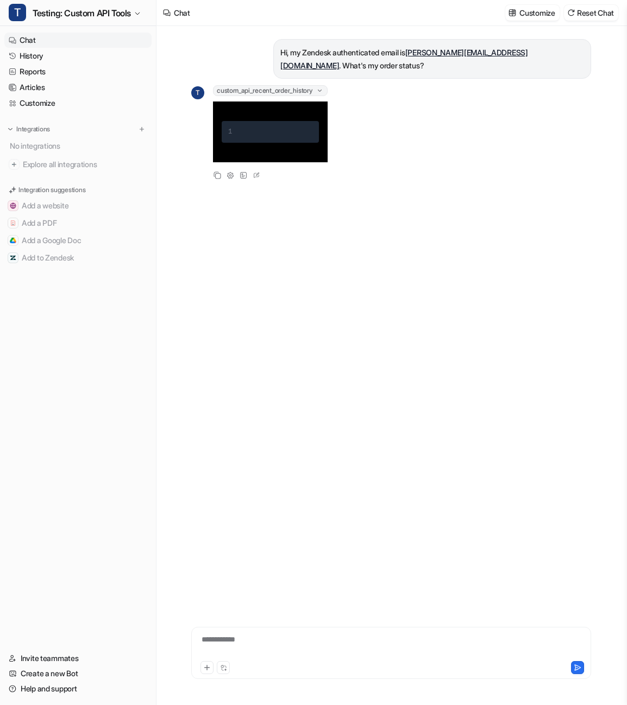
click at [559, 205] on div "Hi, my Zendesk authenticated email is [PERSON_NAME][EMAIL_ADDRESS][DOMAIN_NAME]…" at bounding box center [391, 312] width 400 height 572
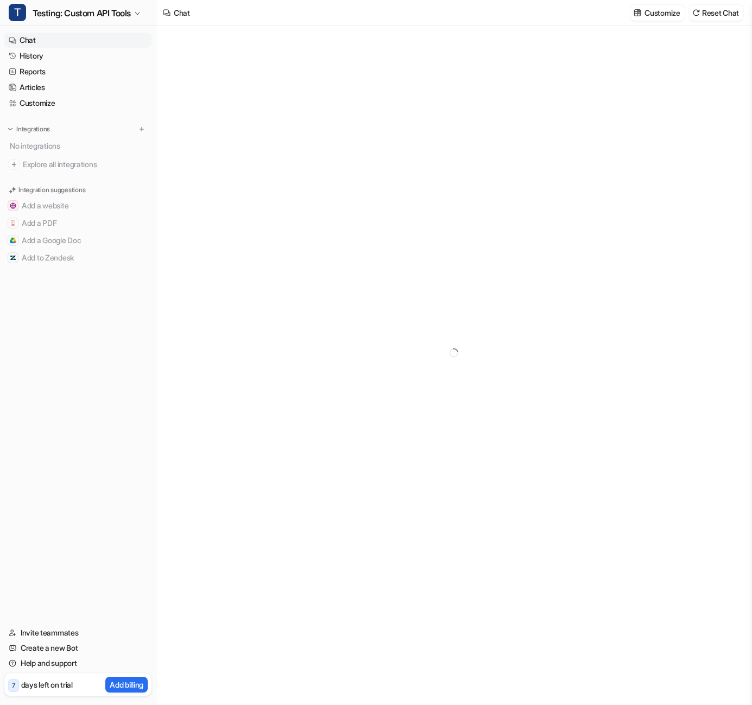
type textarea "**********"
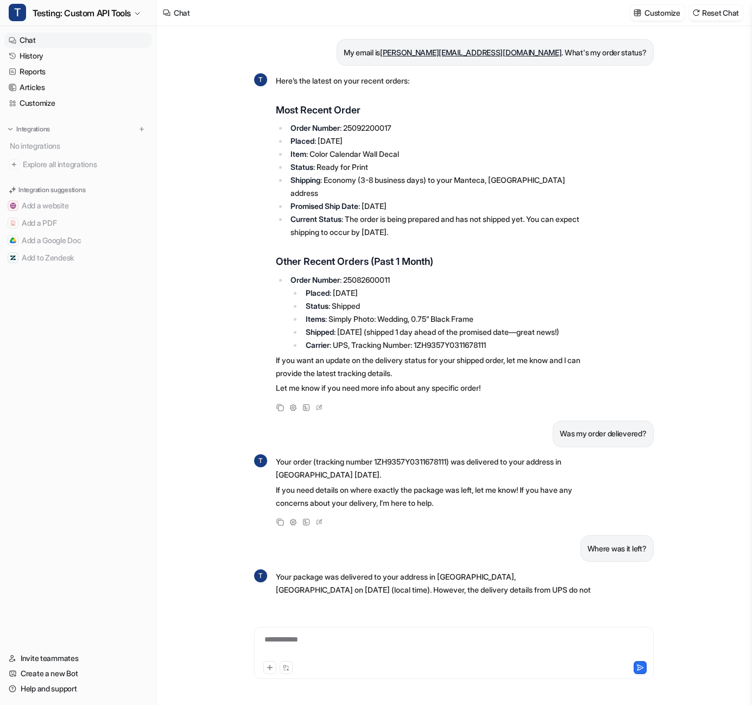
scroll to position [199, 0]
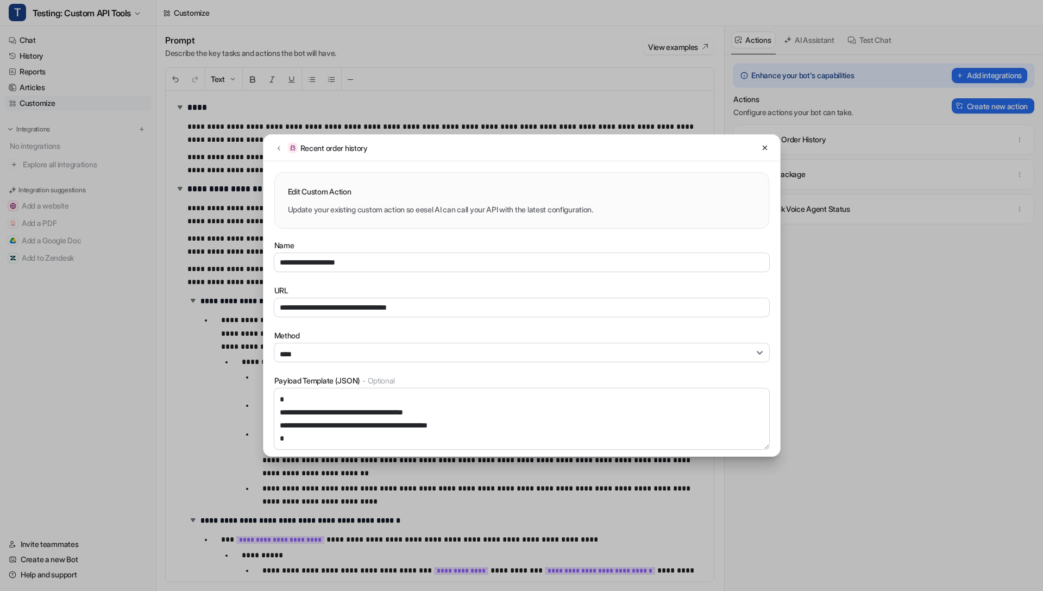
select select "****"
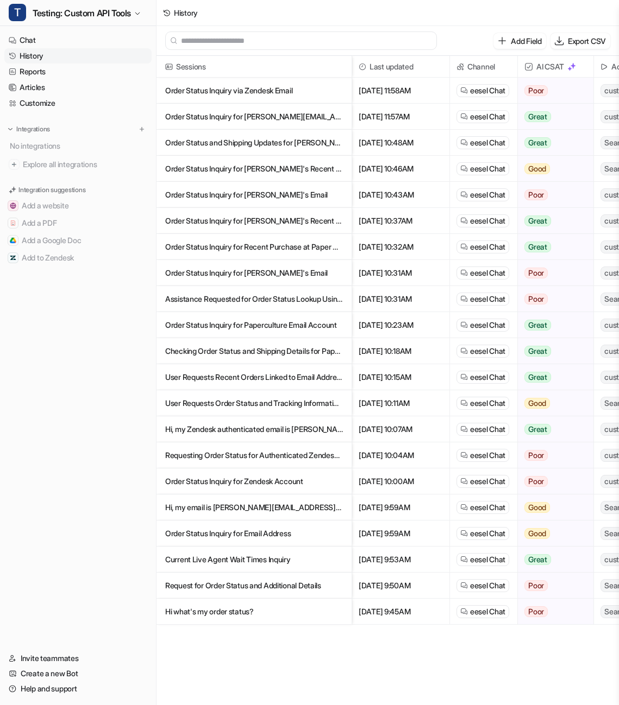
click at [110, 54] on link "History" at bounding box center [77, 55] width 147 height 15
click at [242, 86] on p "Order Status Inquiry via Zendesk Email" at bounding box center [254, 91] width 178 height 26
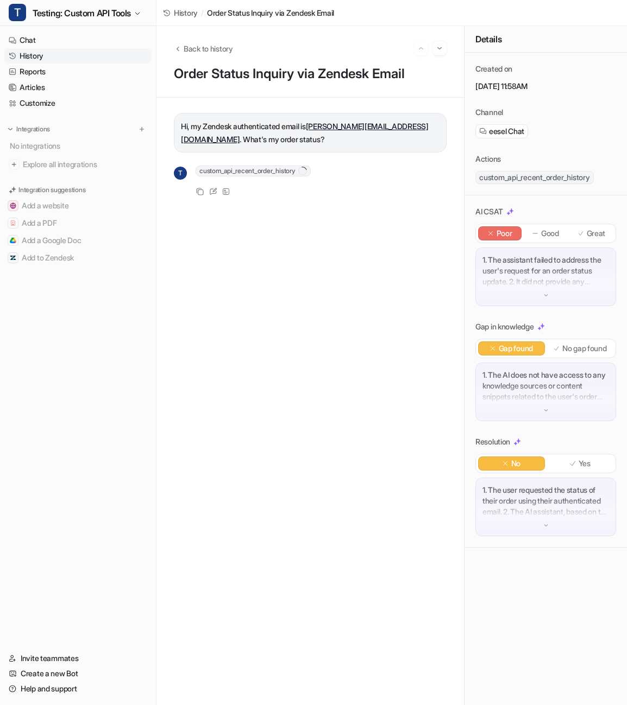
click at [276, 166] on span "custom_api_recent_order_history" at bounding box center [252, 171] width 115 height 11
click at [272, 173] on span "custom_api_recent_order_history" at bounding box center [252, 171] width 115 height 11
